Goal: Transaction & Acquisition: Book appointment/travel/reservation

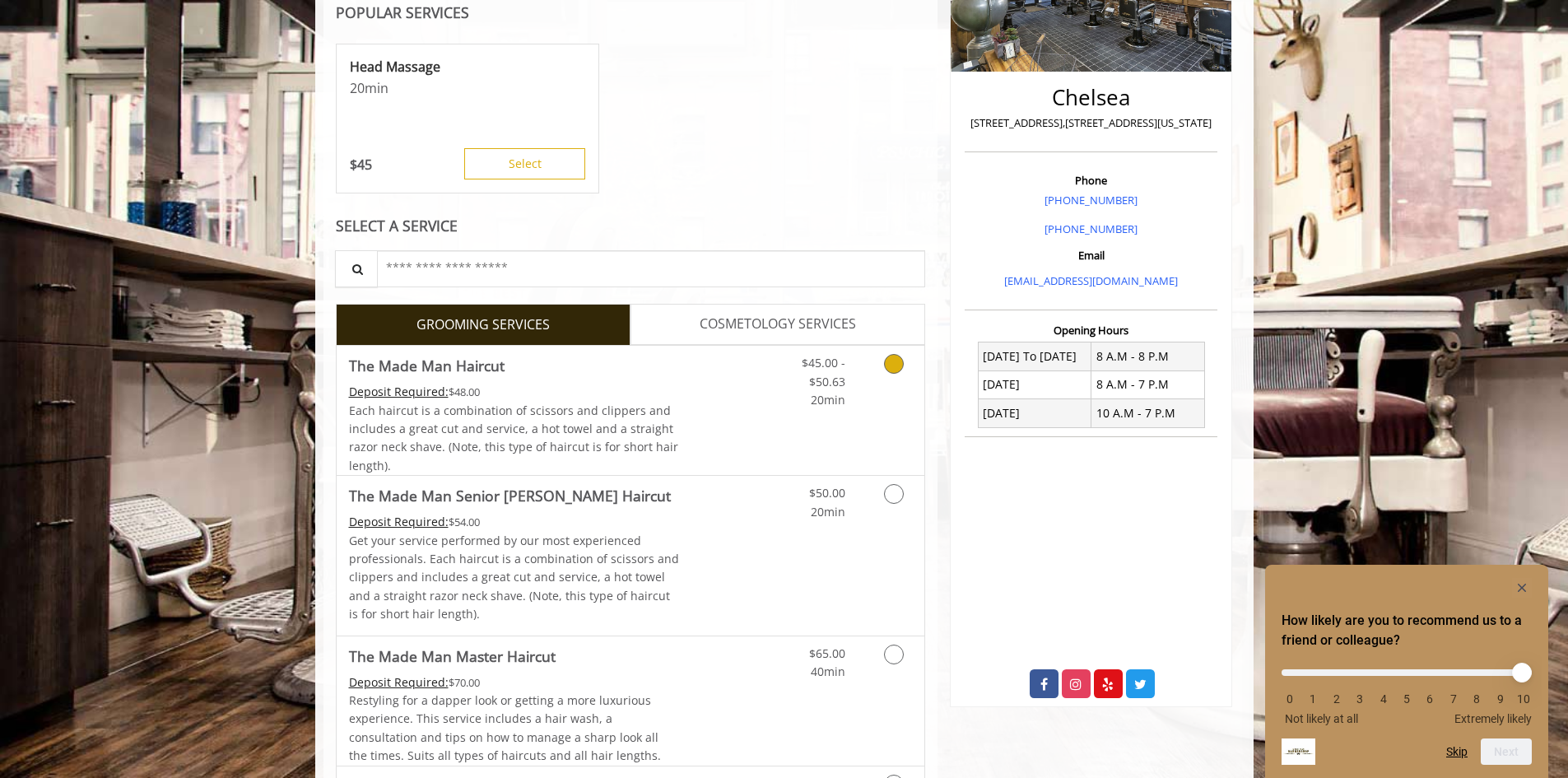
click at [722, 410] on link "Discounted Price" at bounding box center [728, 410] width 98 height 129
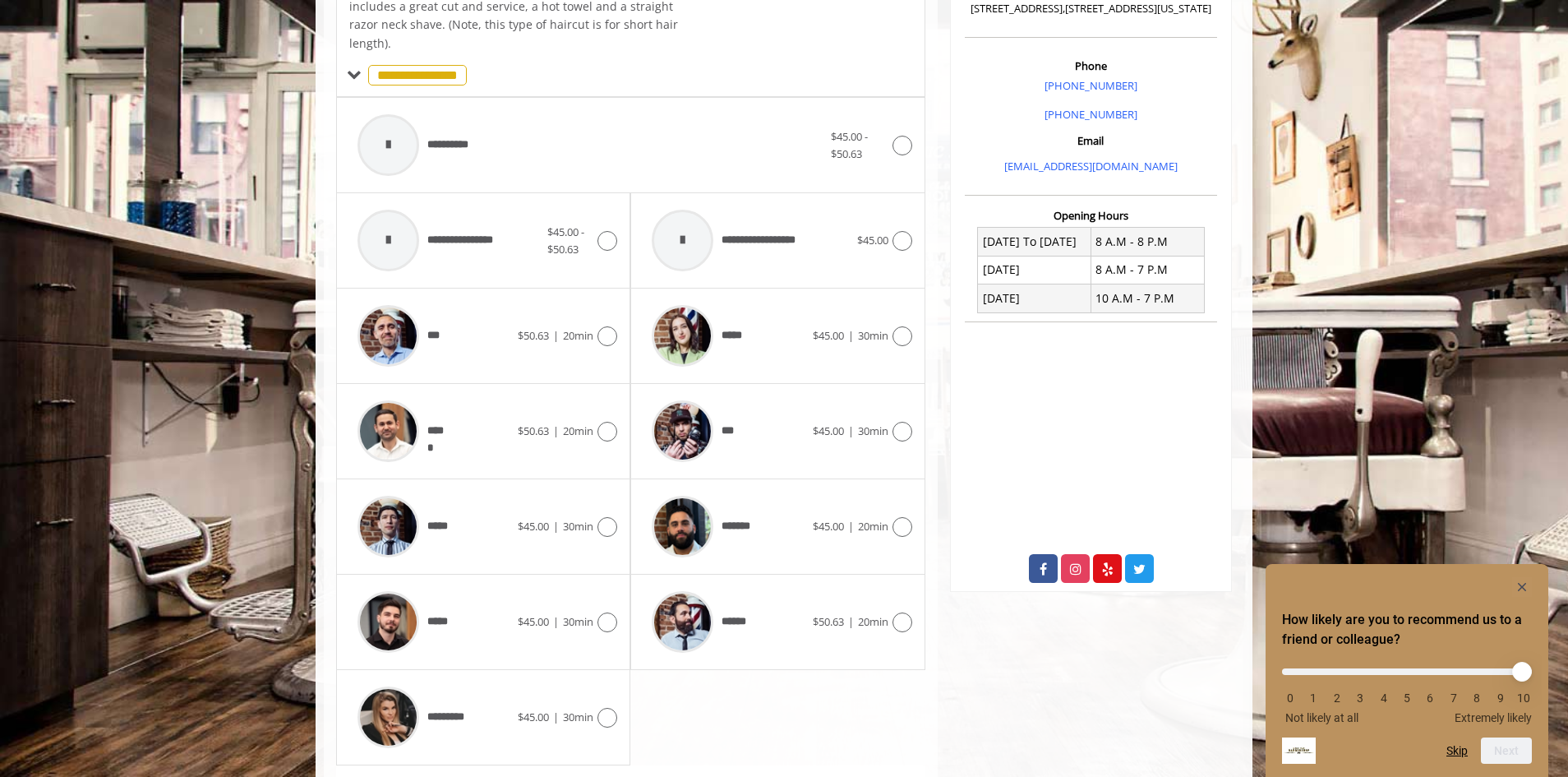
scroll to position [496, 0]
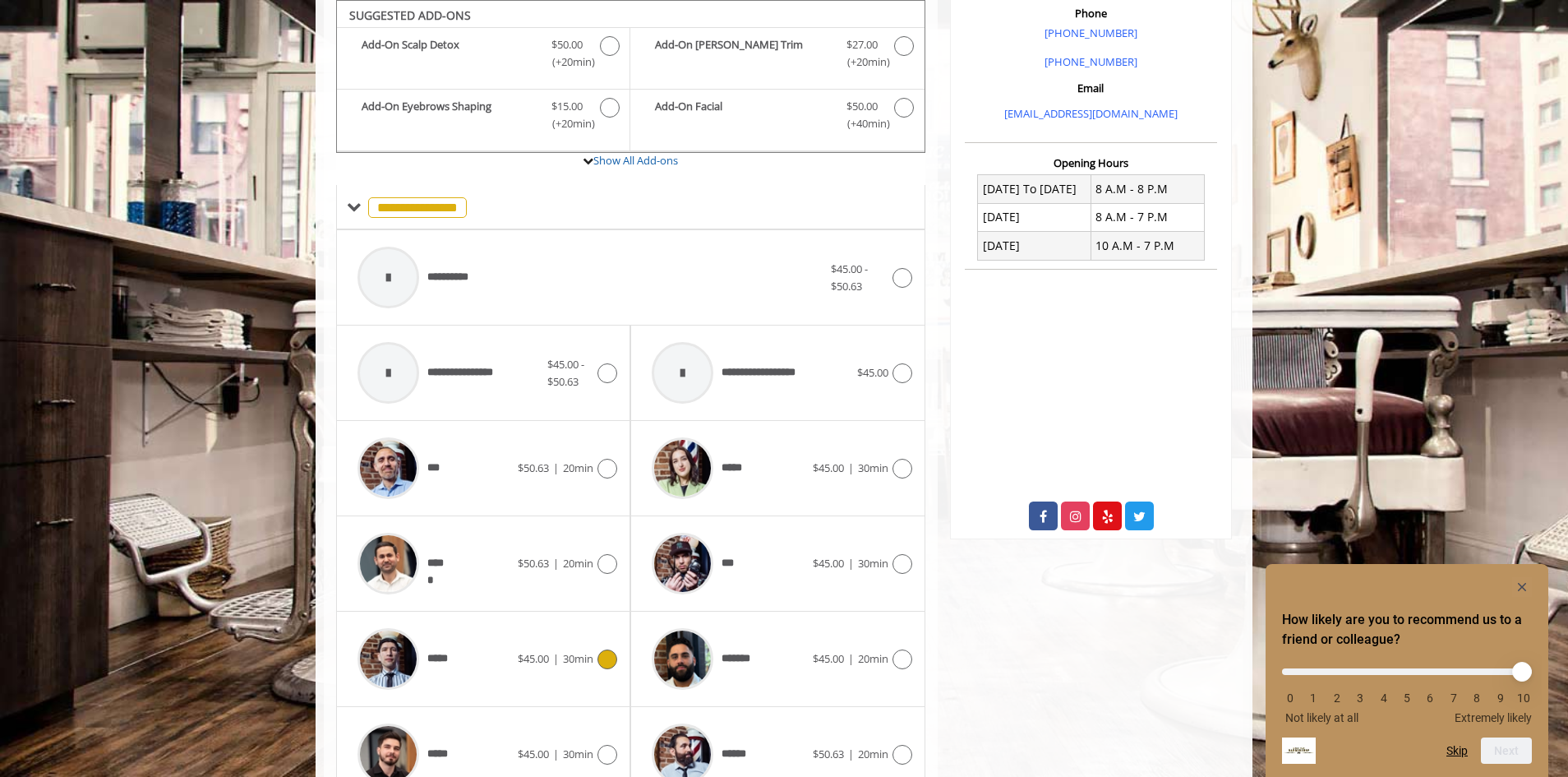
click at [494, 657] on div "*****" at bounding box center [434, 659] width 169 height 78
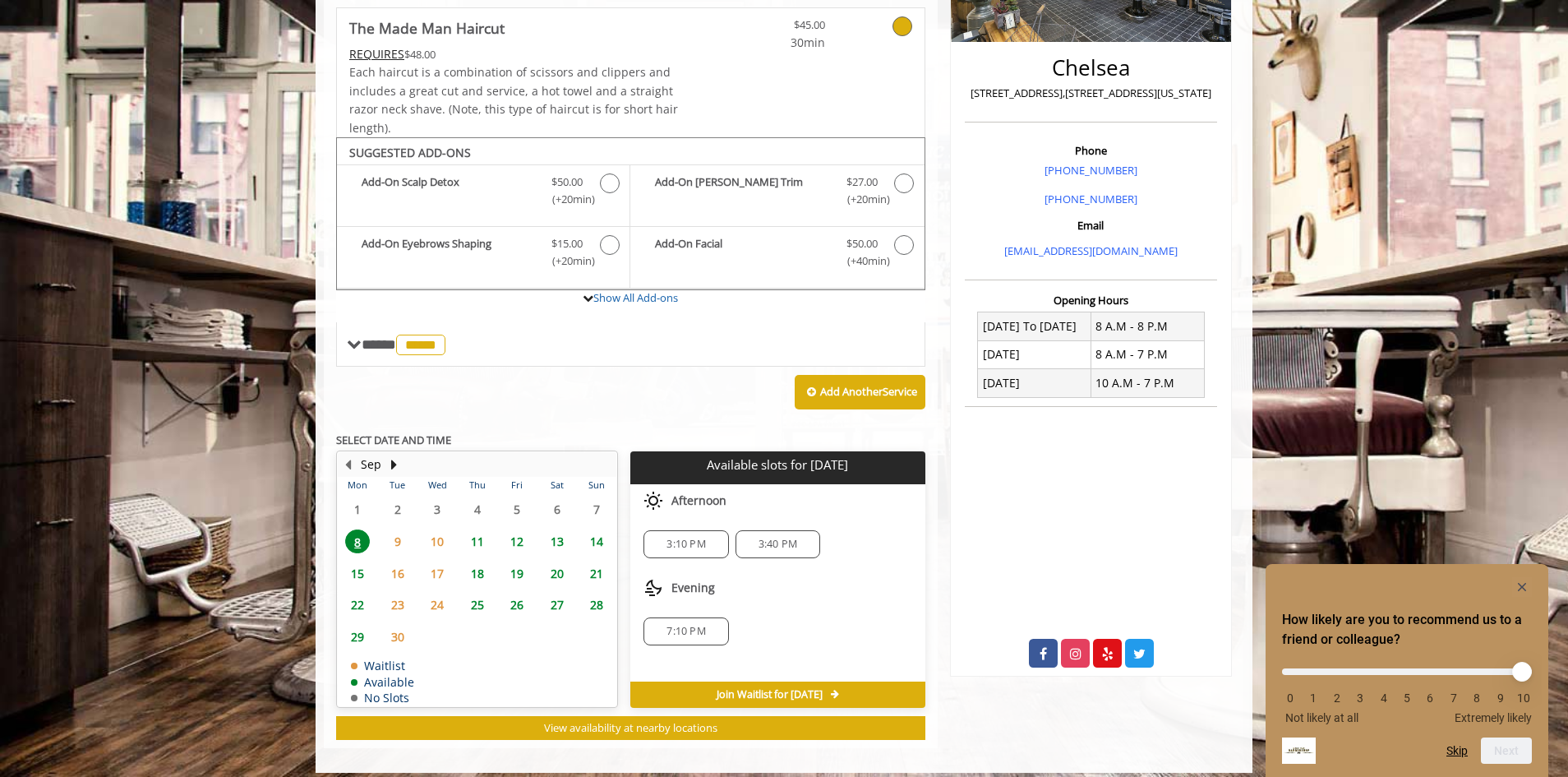
scroll to position [370, 0]
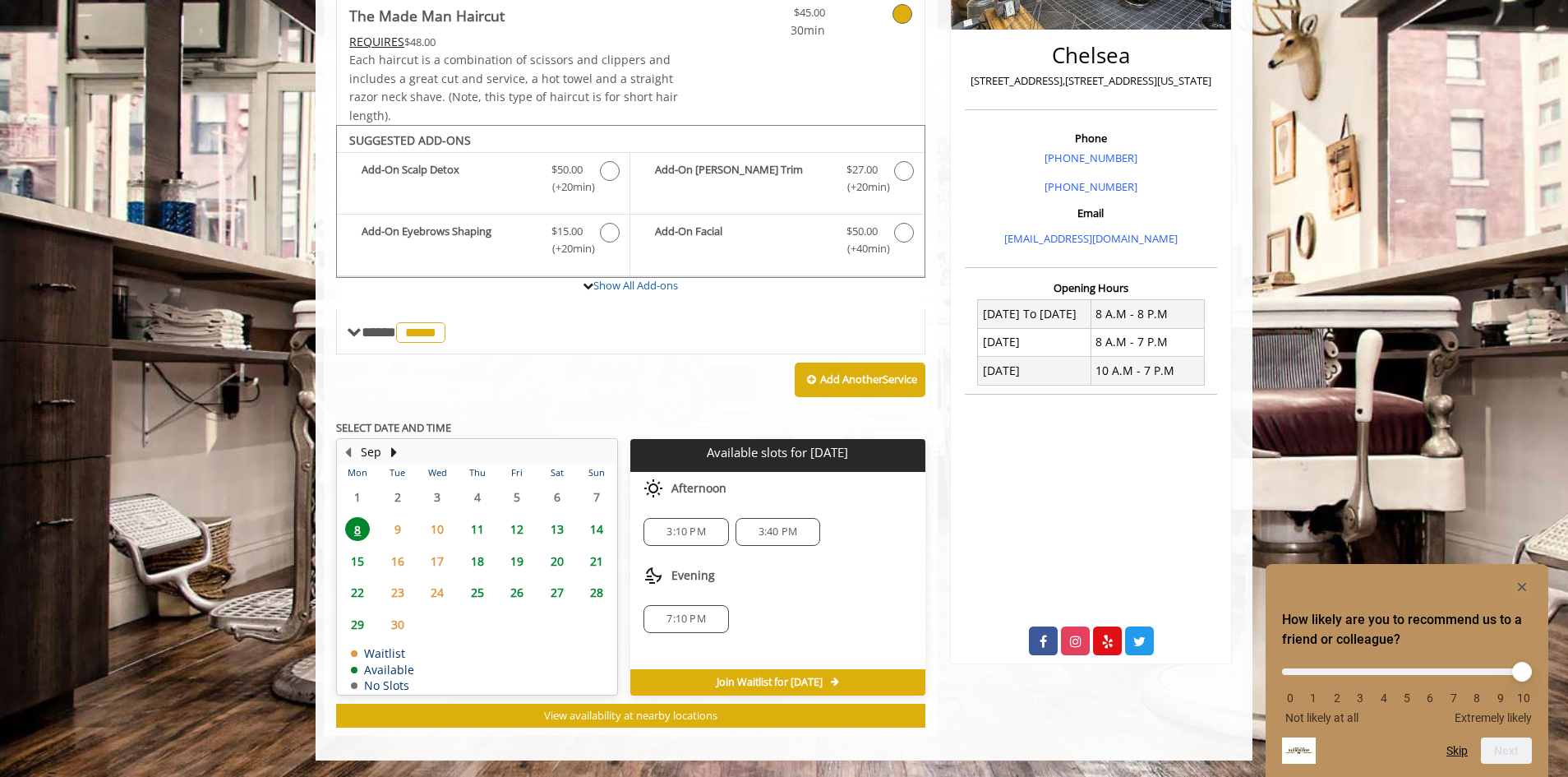
click at [483, 564] on span "18" at bounding box center [478, 560] width 25 height 24
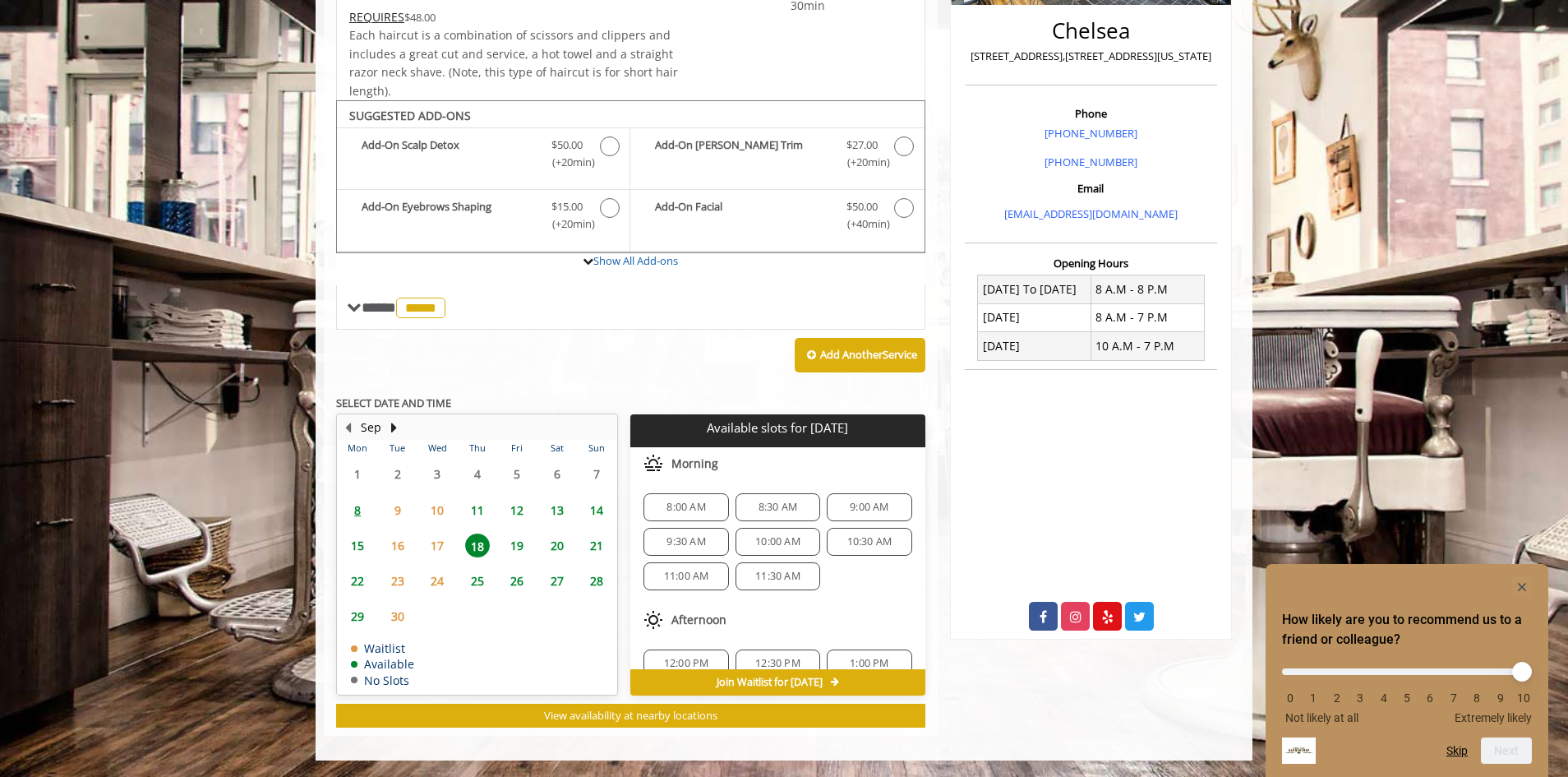
click at [760, 506] on span "8:30 AM" at bounding box center [778, 507] width 39 height 13
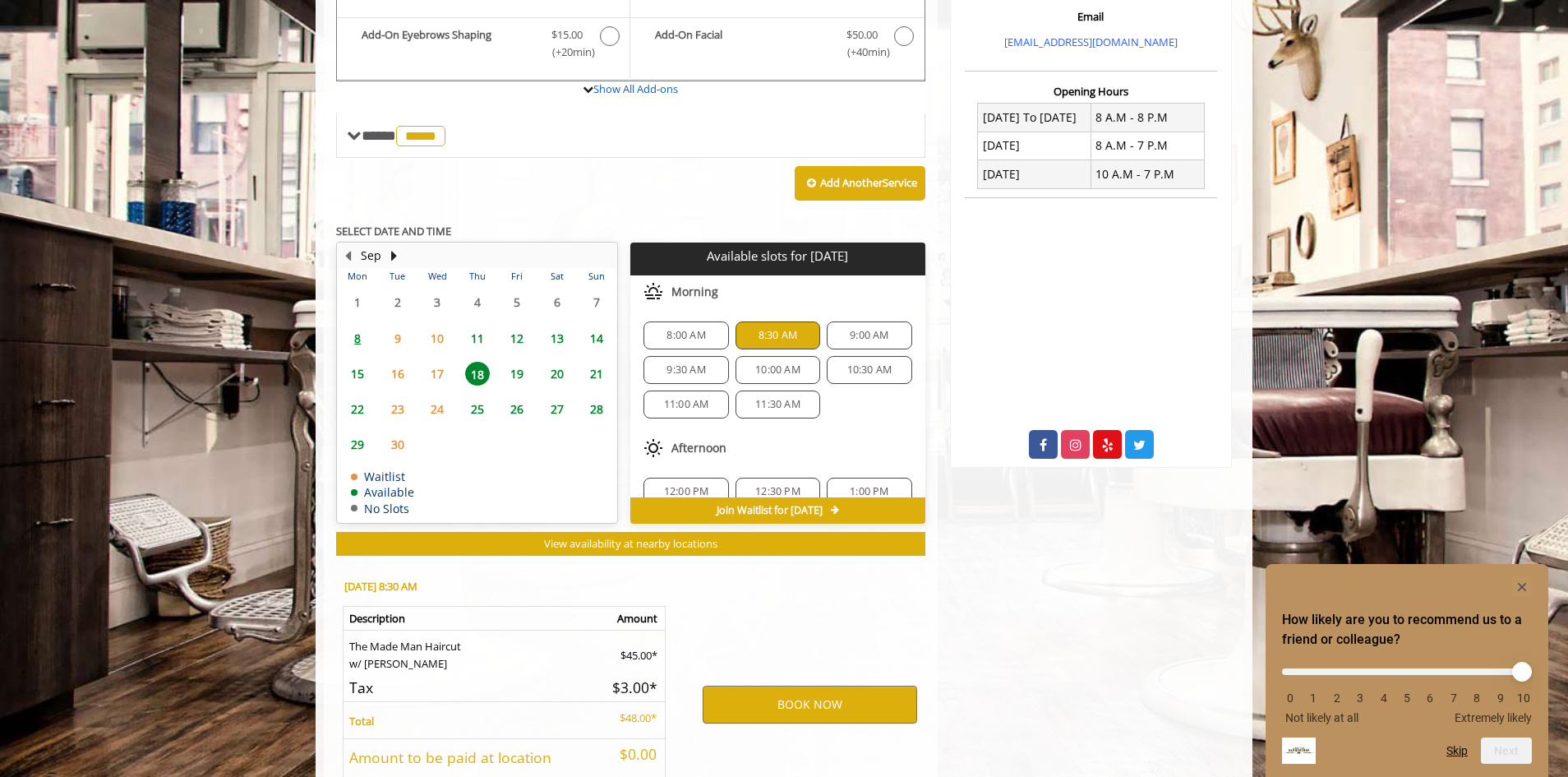
scroll to position [692, 0]
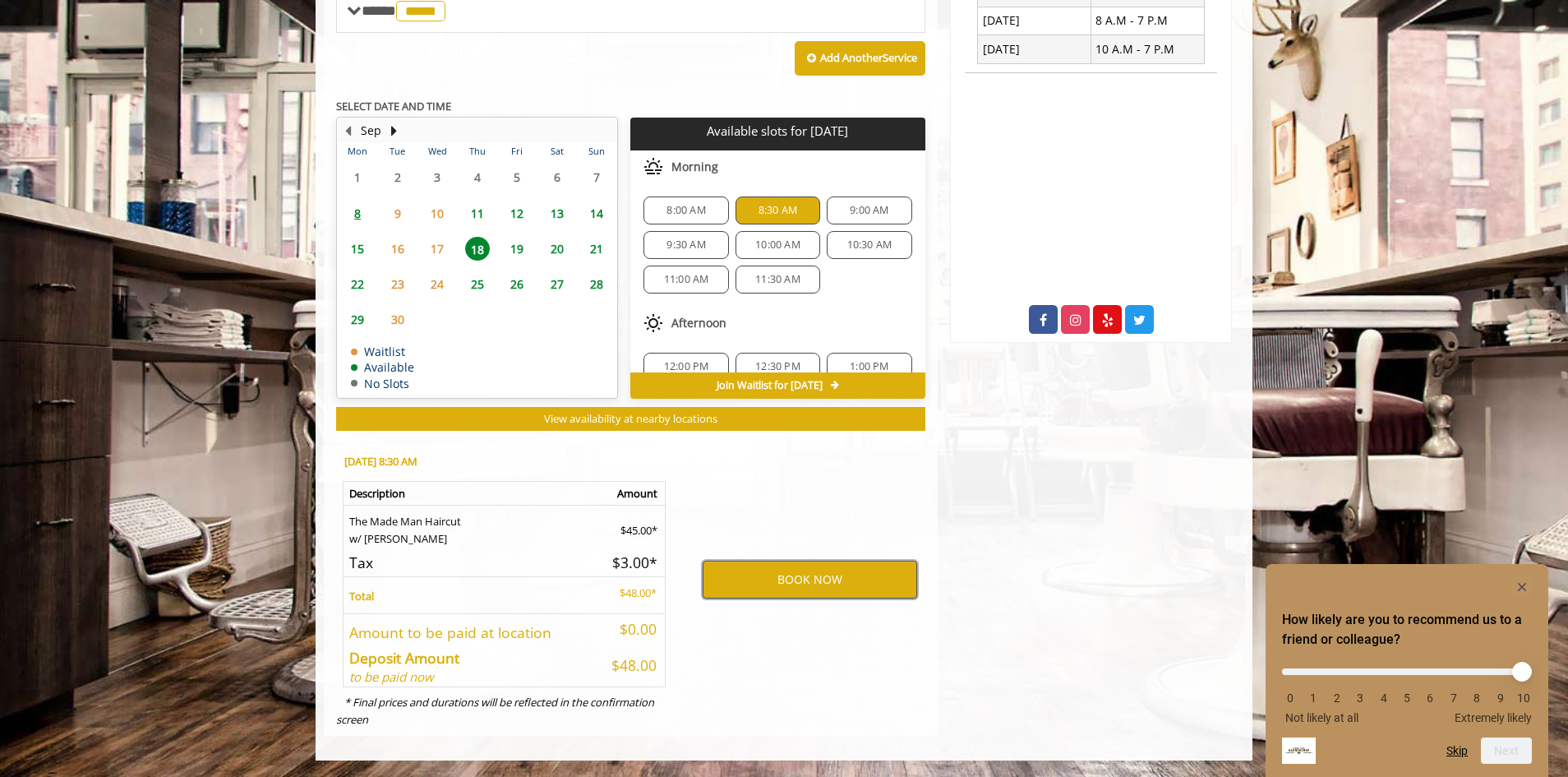
click at [820, 579] on button "BOOK NOW" at bounding box center [810, 579] width 214 height 38
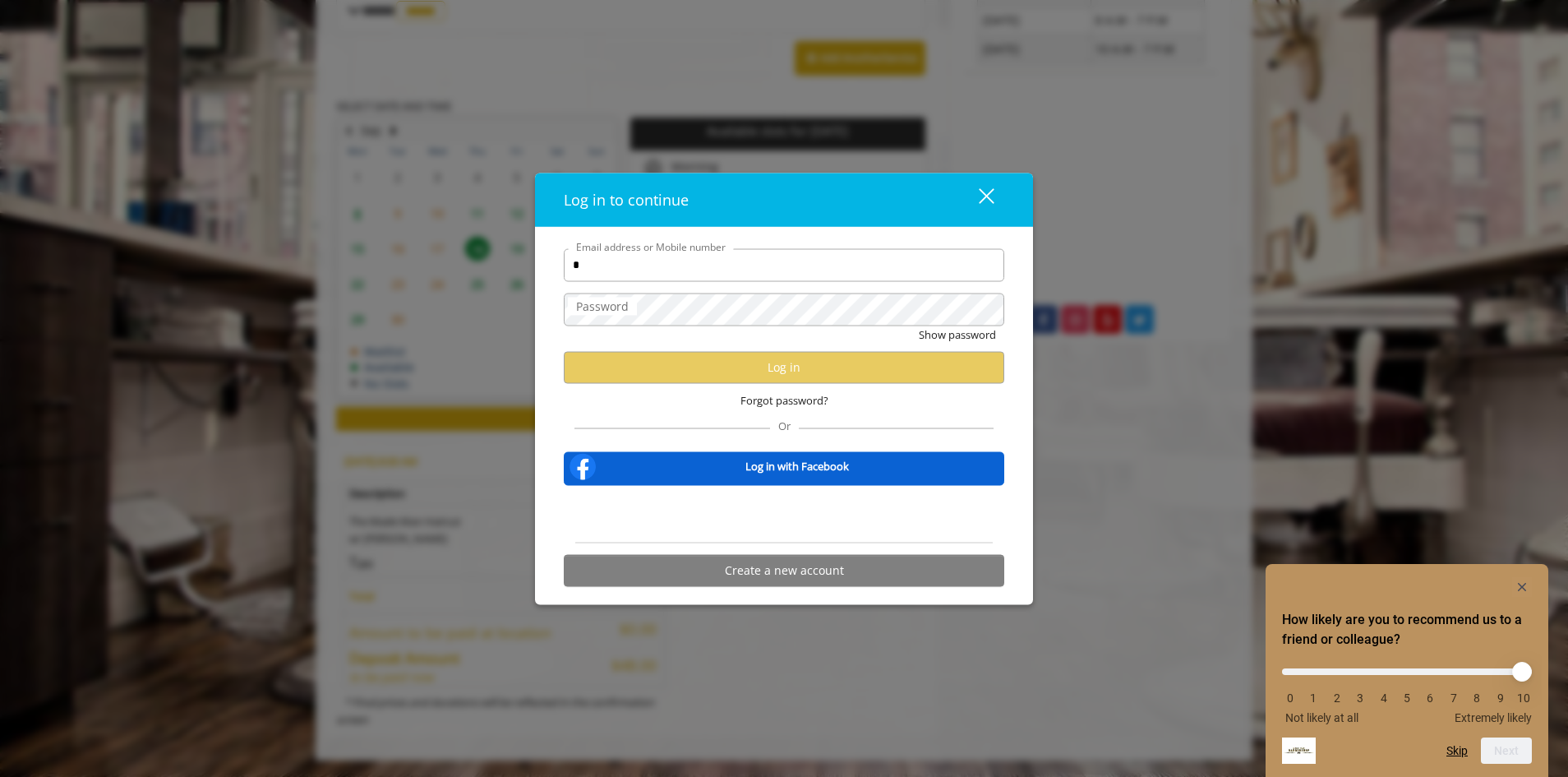
type input "**********"
click at [622, 303] on label "Password" at bounding box center [602, 305] width 69 height 18
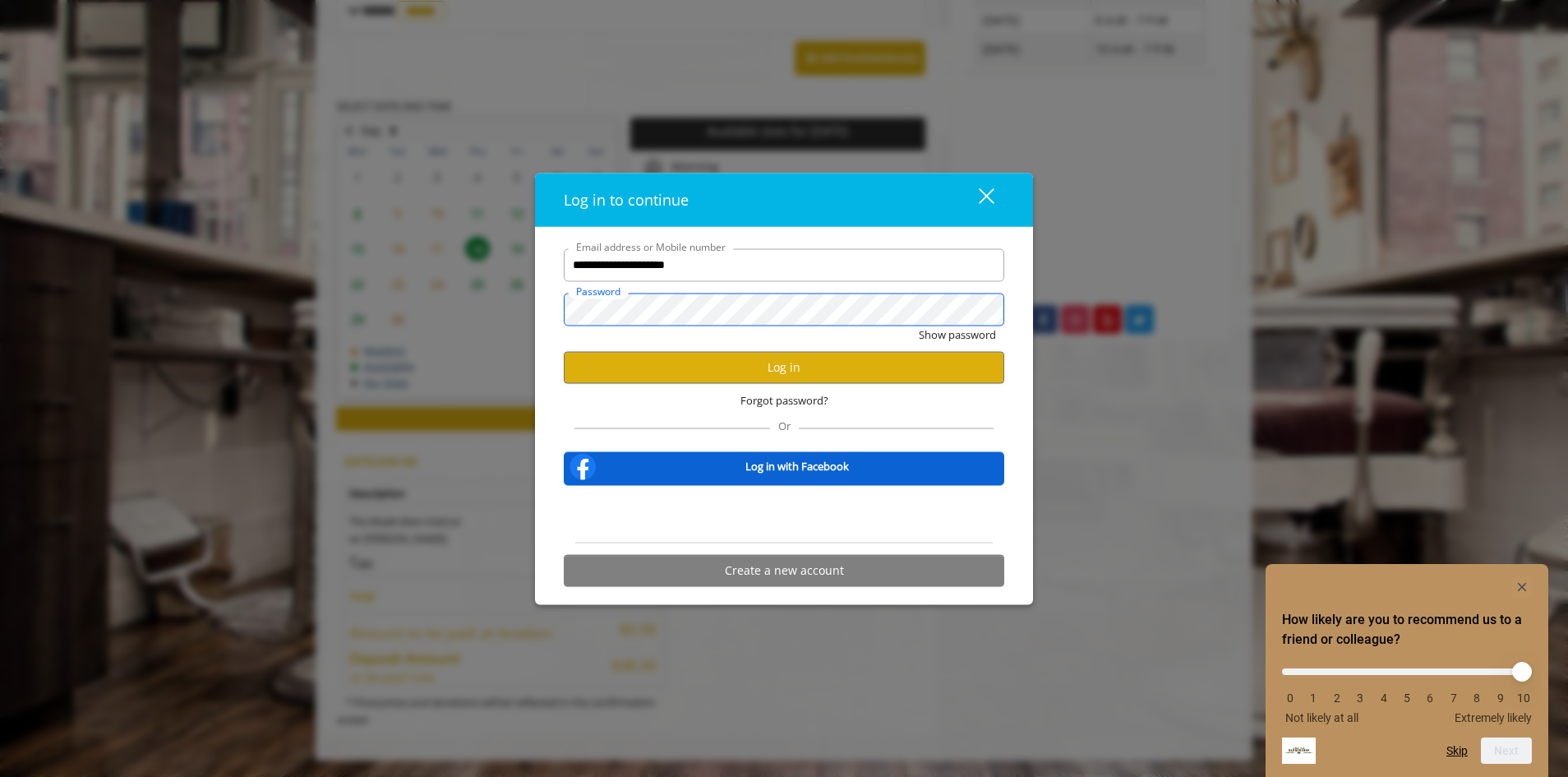
click at [919, 325] on button "Show password" at bounding box center [958, 334] width 78 height 17
click at [773, 367] on button "Log in" at bounding box center [784, 367] width 441 height 32
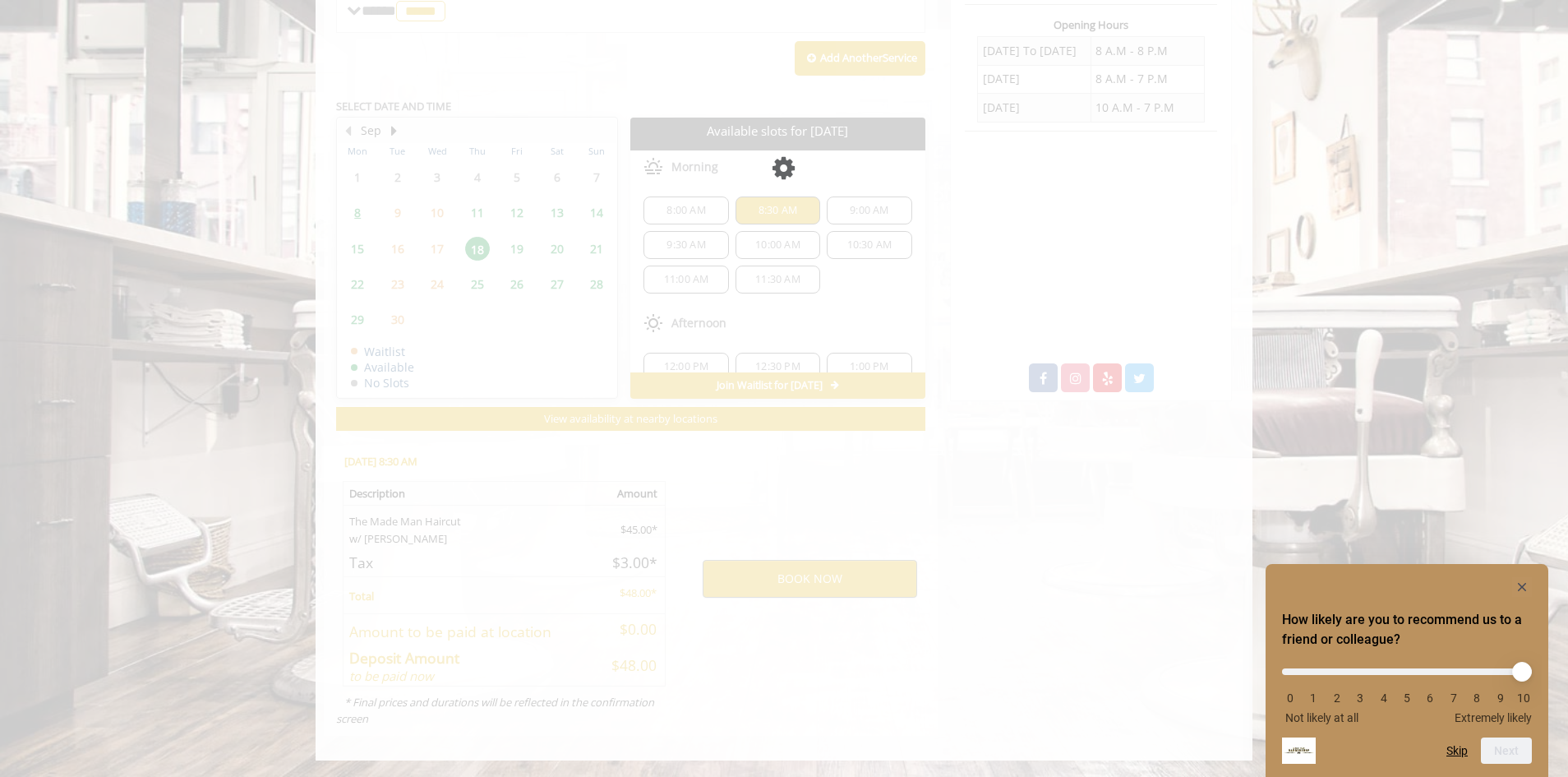
scroll to position [634, 0]
click at [1525, 583] on icon "Hide survey" at bounding box center [1522, 587] width 9 height 9
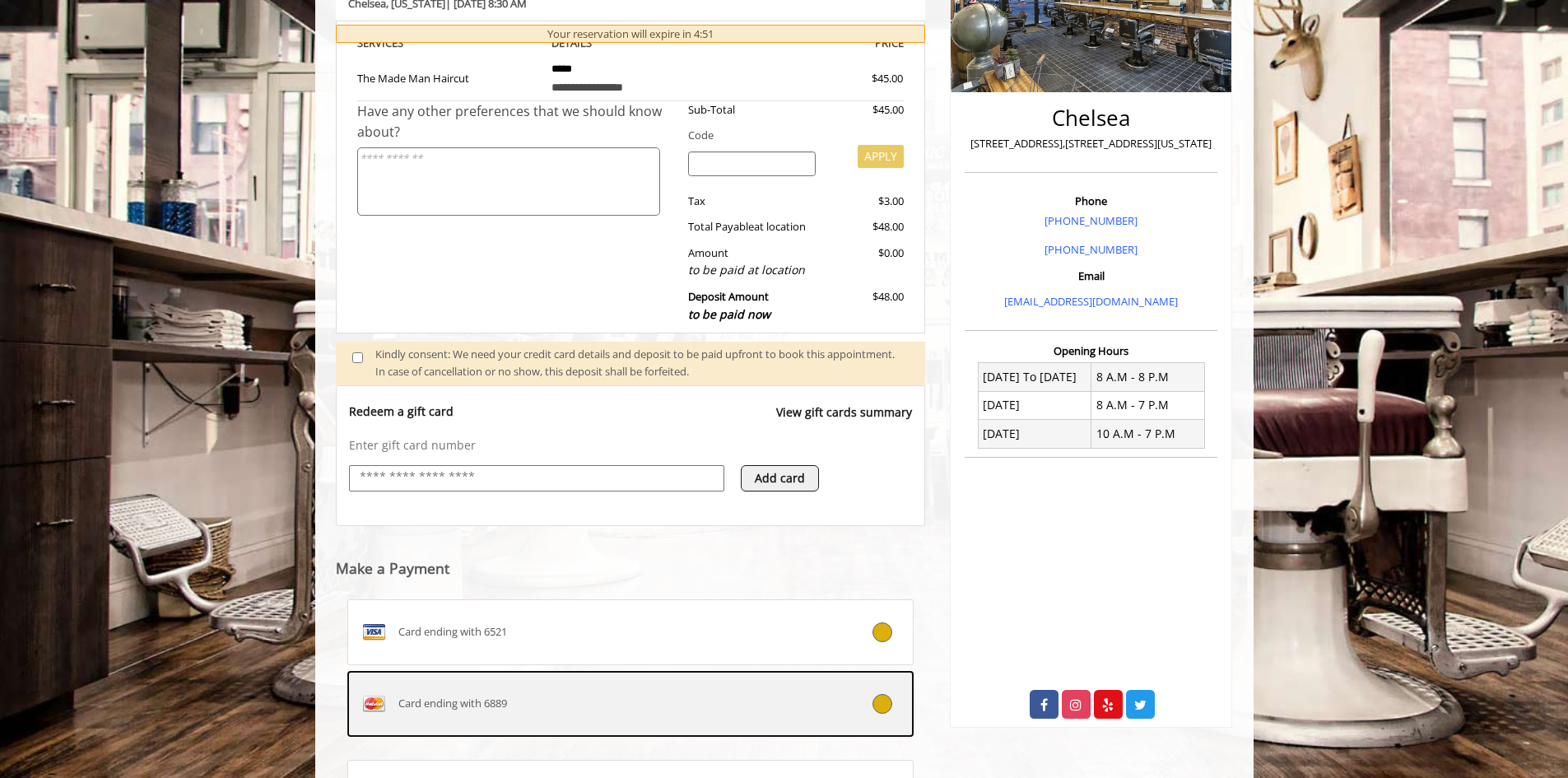
scroll to position [389, 0]
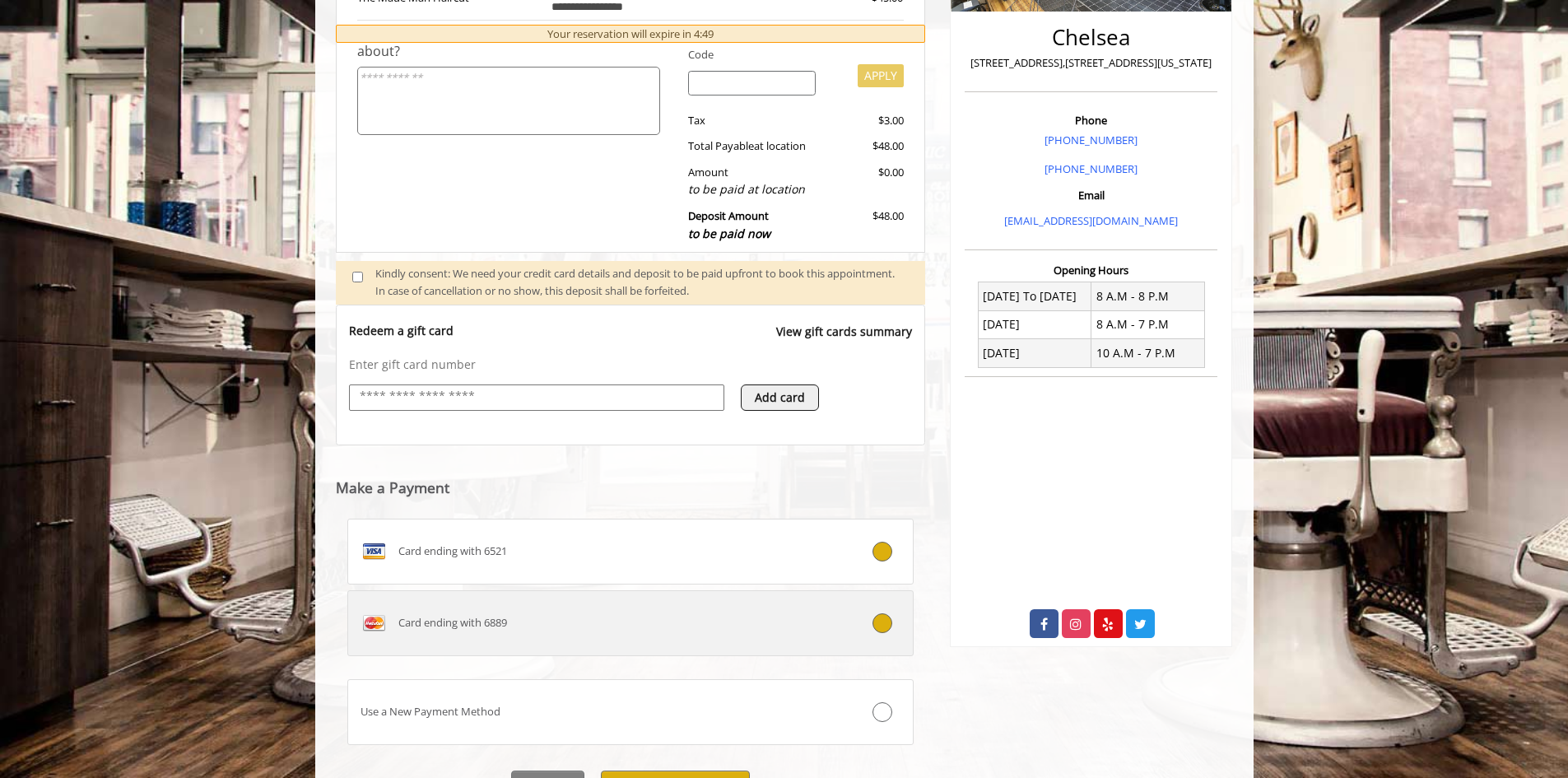
click at [890, 624] on icon at bounding box center [882, 622] width 20 height 20
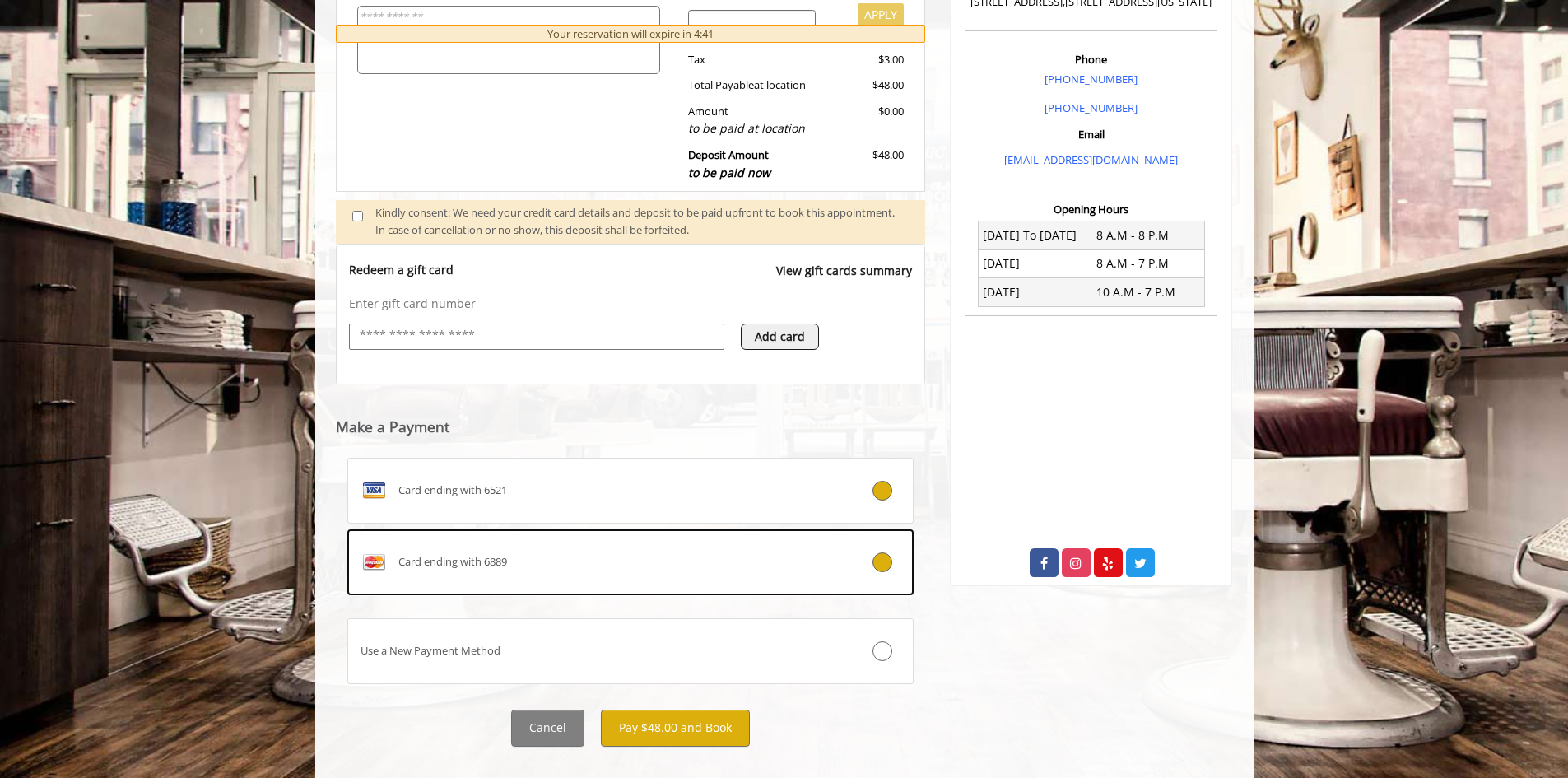
scroll to position [476, 0]
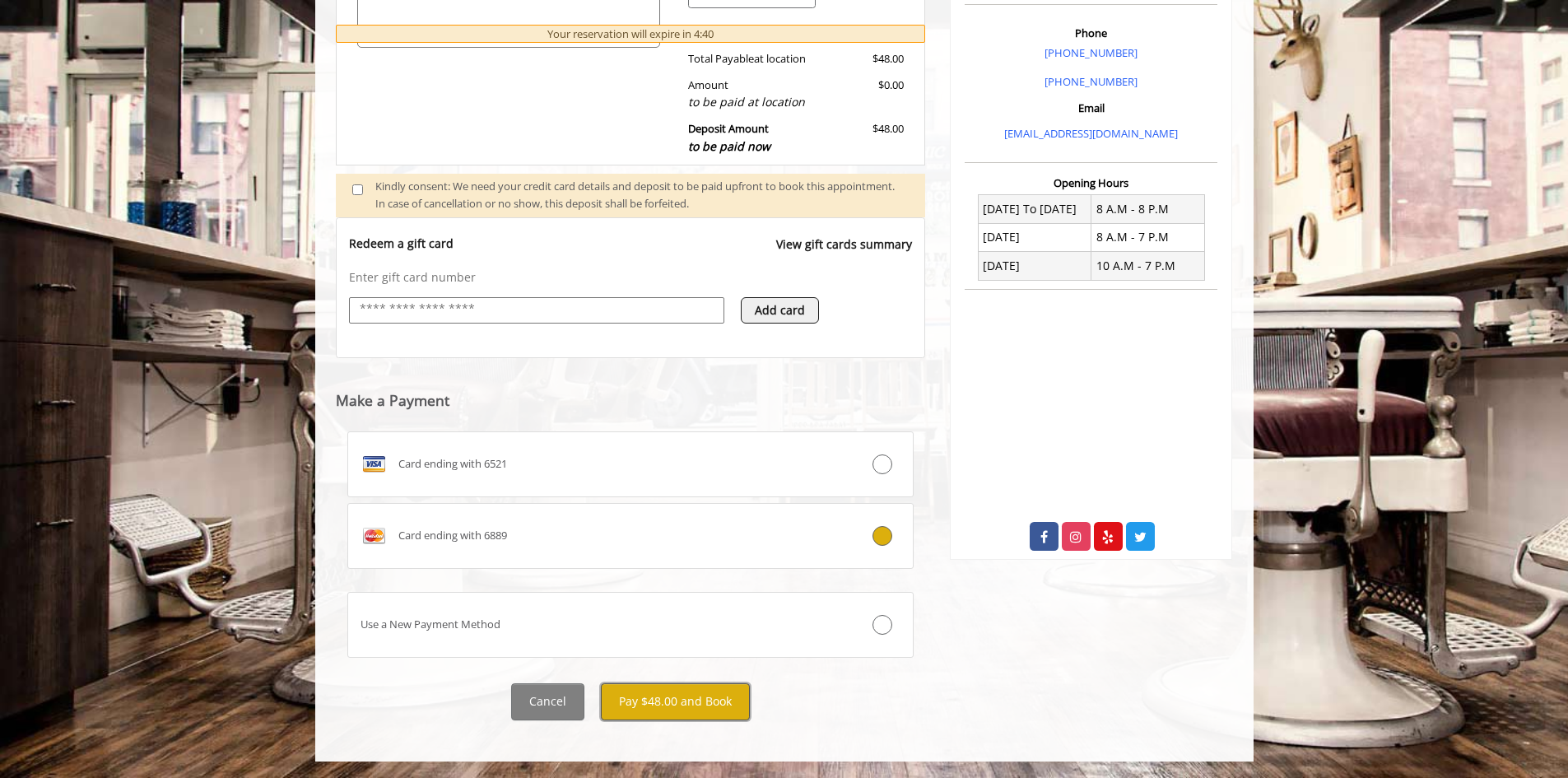
click at [658, 700] on button "Pay $48.00 and Book" at bounding box center [675, 701] width 149 height 37
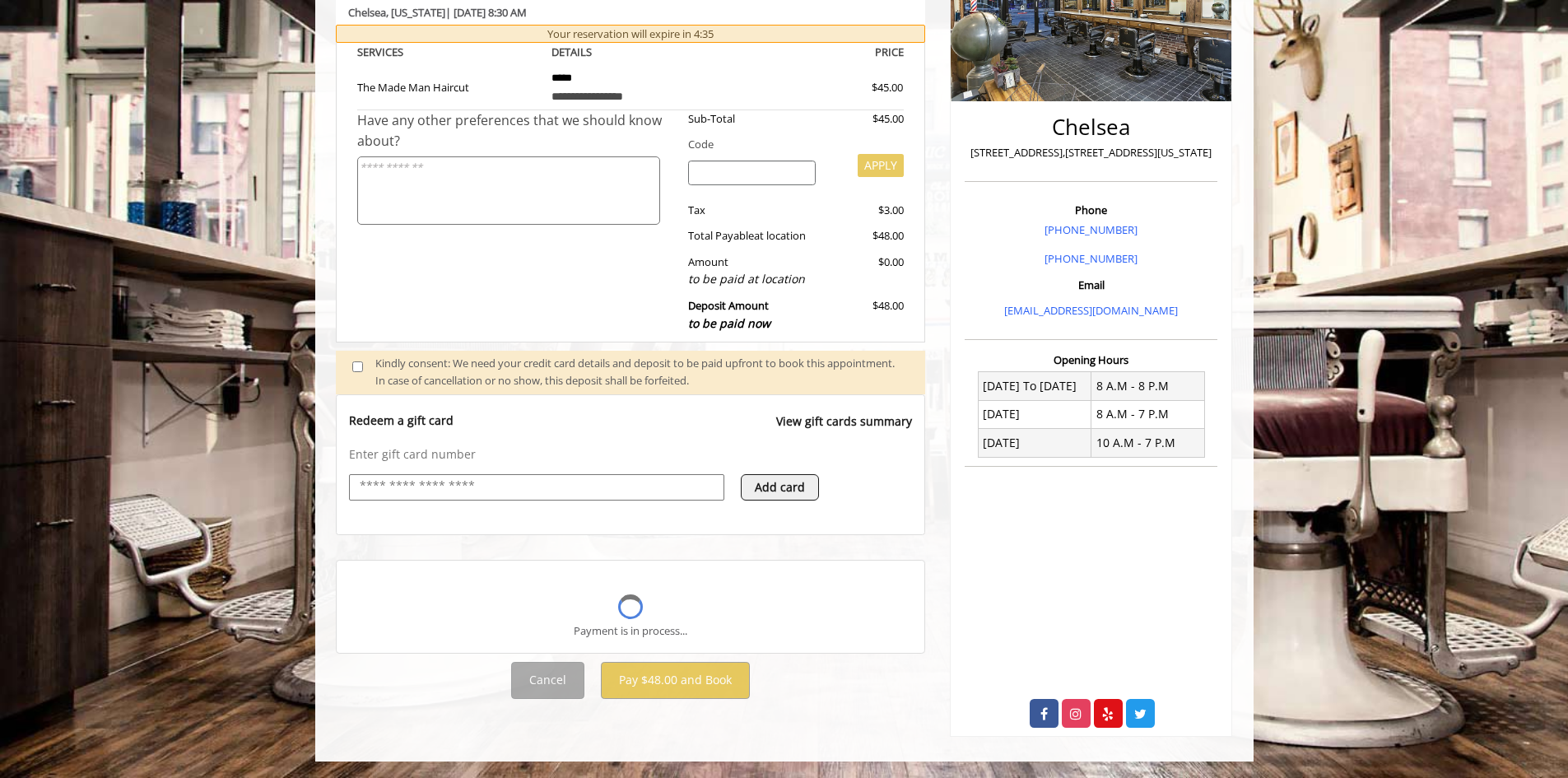
scroll to position [343, 0]
